Goal: Task Accomplishment & Management: Use online tool/utility

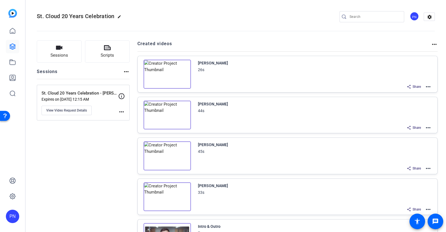
click at [425, 166] on mat-icon "more_horiz" at bounding box center [428, 168] width 7 height 7
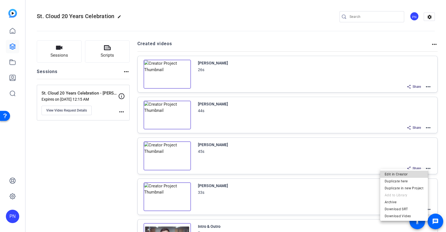
click at [413, 171] on span "Edit in Creator" at bounding box center [404, 174] width 39 height 7
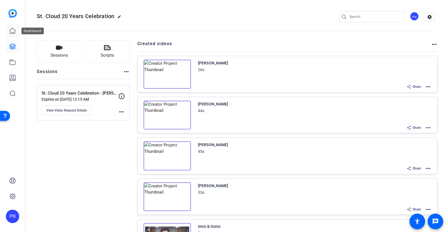
click at [14, 32] on icon at bounding box center [12, 30] width 5 height 5
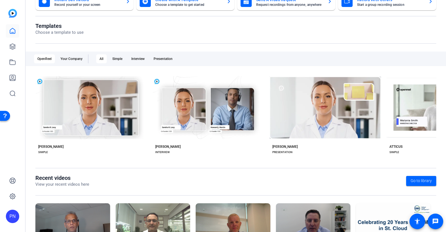
scroll to position [87, 0]
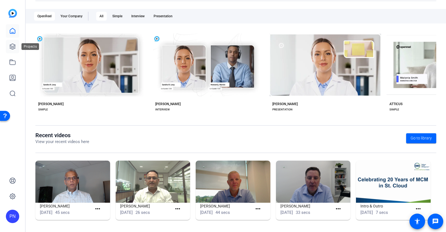
click at [14, 45] on icon at bounding box center [12, 46] width 7 height 7
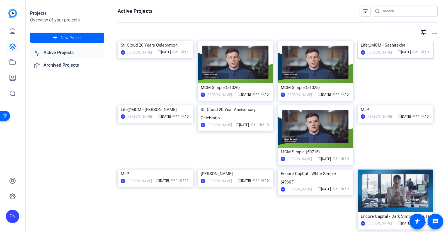
click at [381, 41] on img at bounding box center [396, 41] width 76 height 0
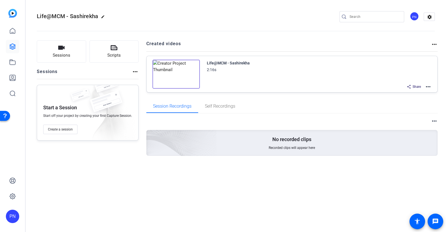
click at [430, 86] on mat-icon "more_horiz" at bounding box center [428, 86] width 7 height 7
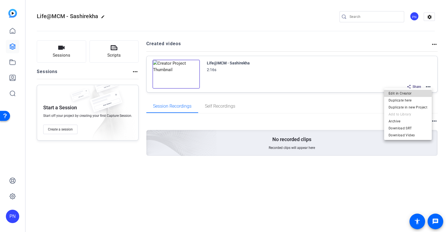
click at [406, 94] on span "Edit in Creator" at bounding box center [408, 93] width 39 height 7
